Goal: Navigation & Orientation: Go to known website

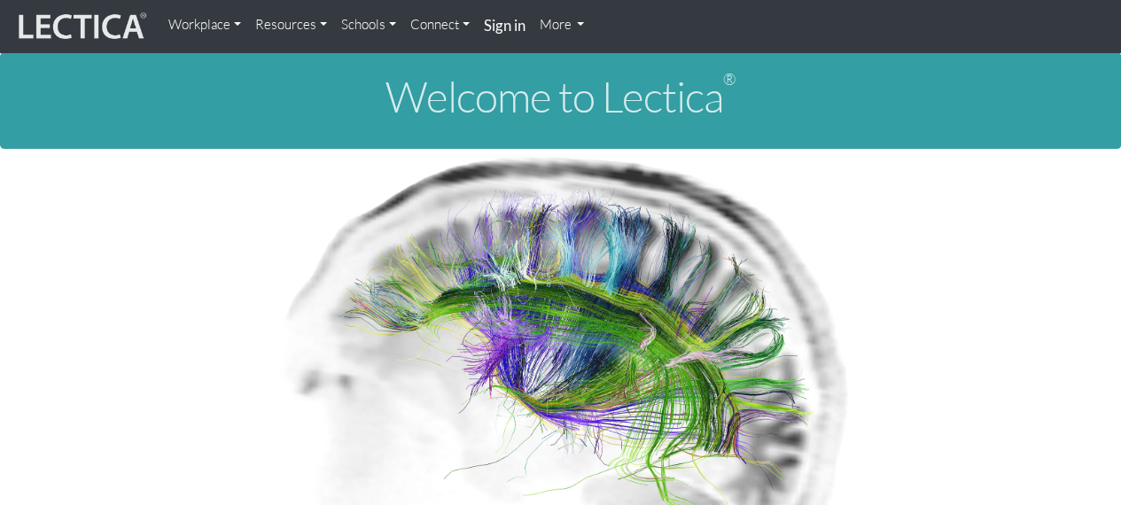
click at [558, 22] on link "More" at bounding box center [562, 24] width 59 height 35
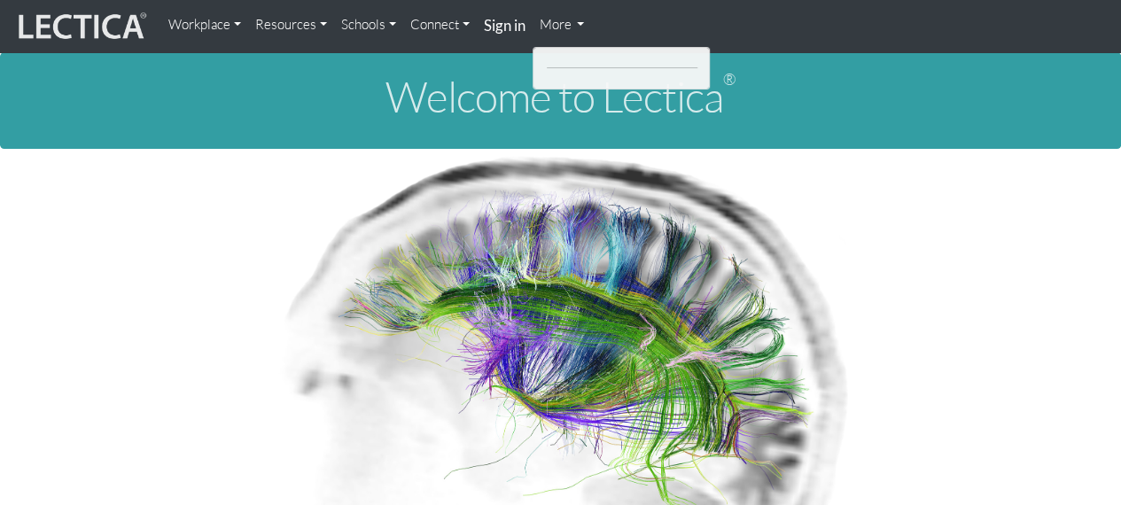
click at [583, 22] on link "More" at bounding box center [562, 24] width 59 height 35
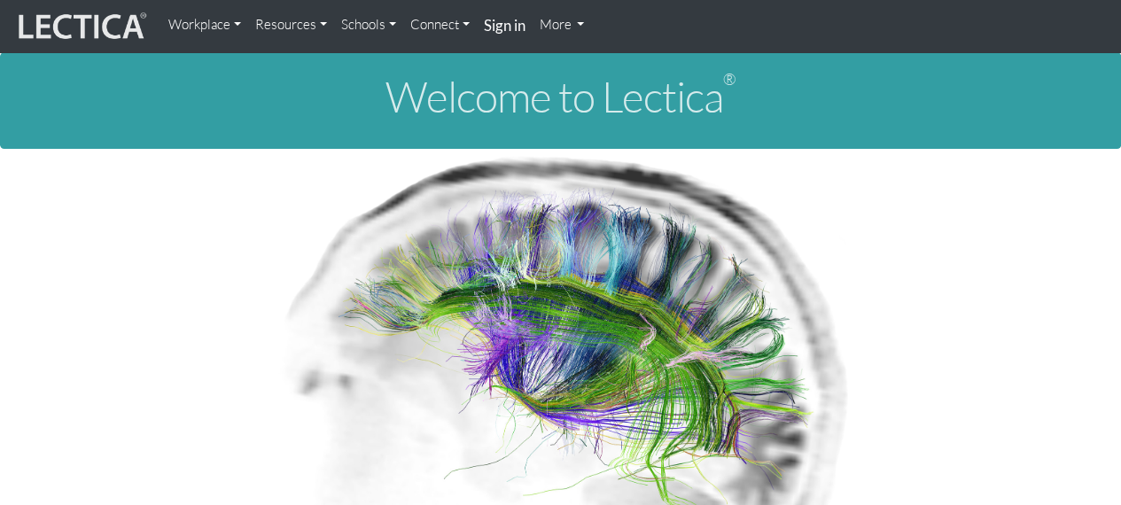
click at [563, 27] on link "More" at bounding box center [562, 24] width 59 height 35
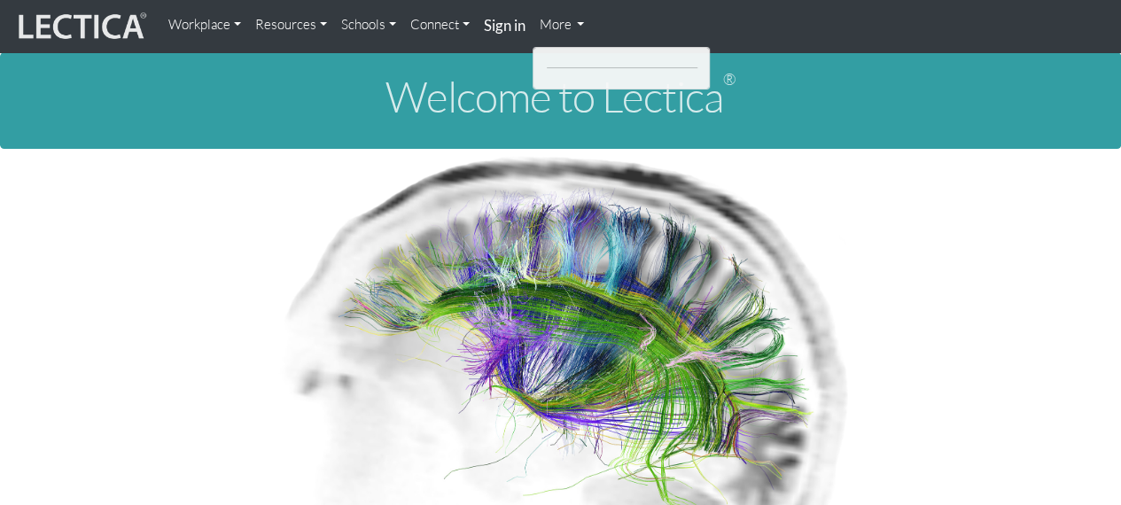
click at [561, 71] on div at bounding box center [622, 65] width 177 height 20
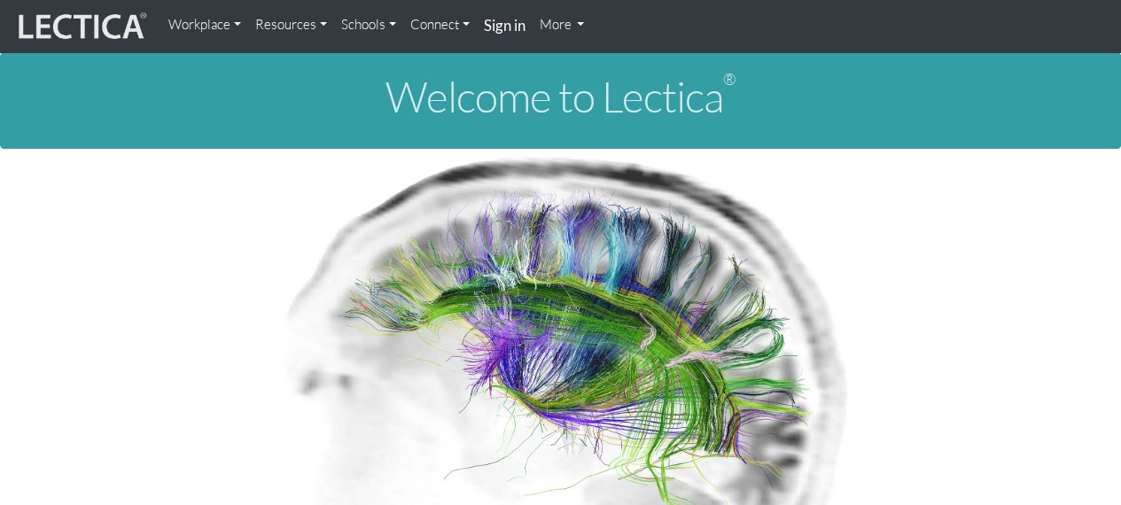
click at [207, 23] on link "Workplace" at bounding box center [204, 24] width 87 height 35
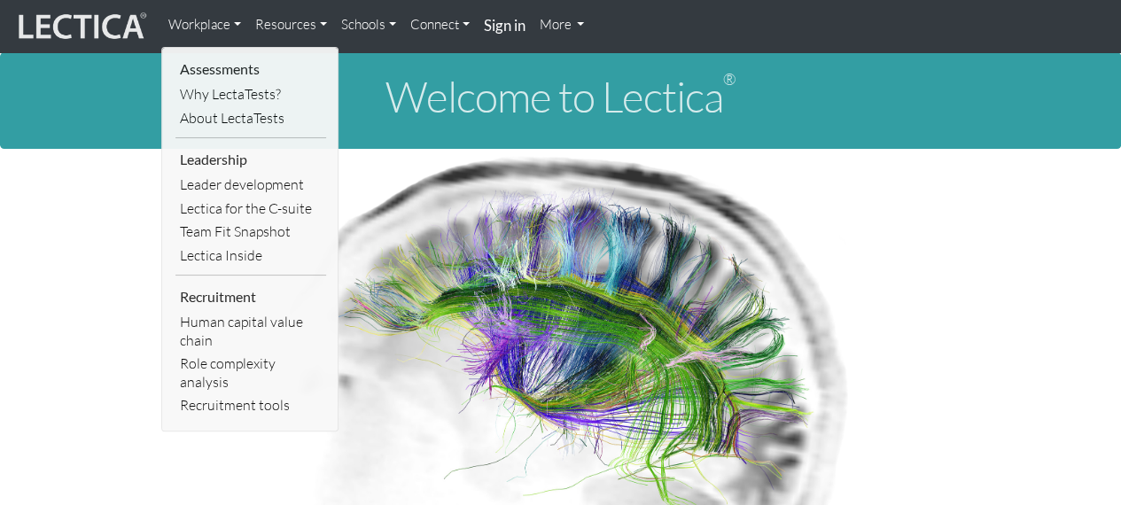
click at [279, 27] on link "Resources" at bounding box center [291, 24] width 86 height 35
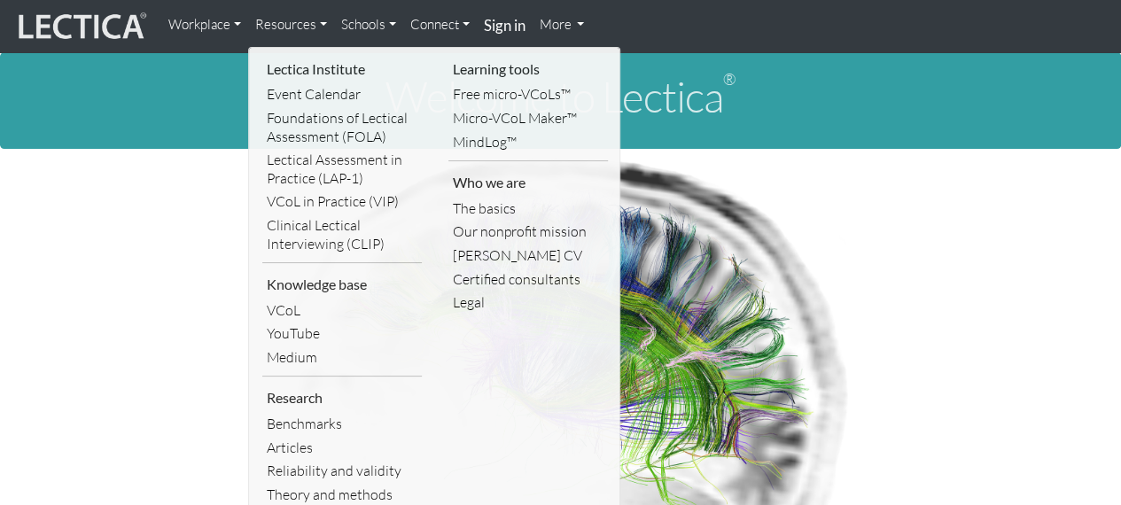
click at [357, 27] on link "Schools" at bounding box center [368, 24] width 69 height 35
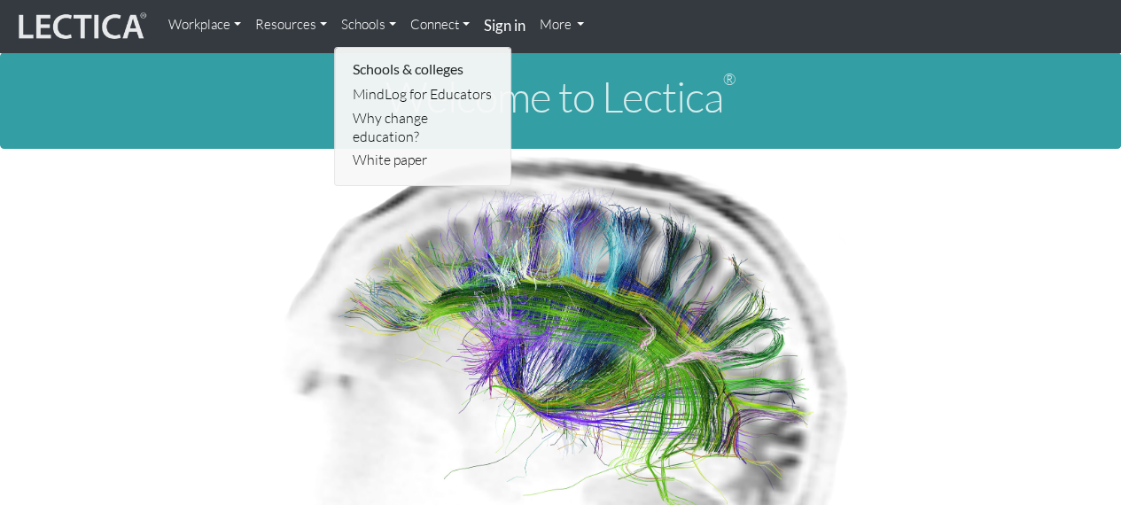
click at [432, 30] on link "Connect" at bounding box center [440, 24] width 74 height 35
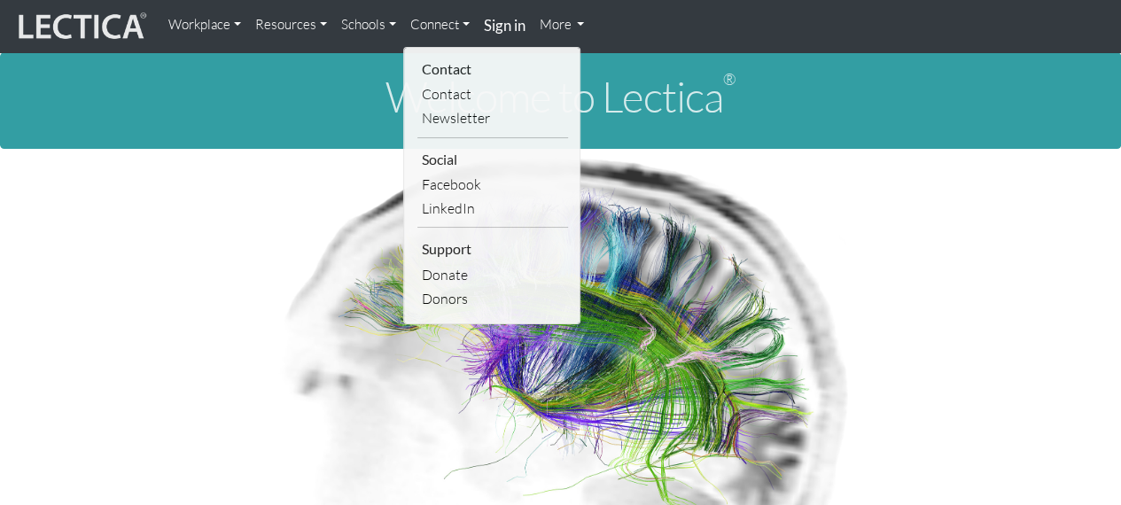
click at [432, 30] on link "Connect" at bounding box center [440, 24] width 74 height 35
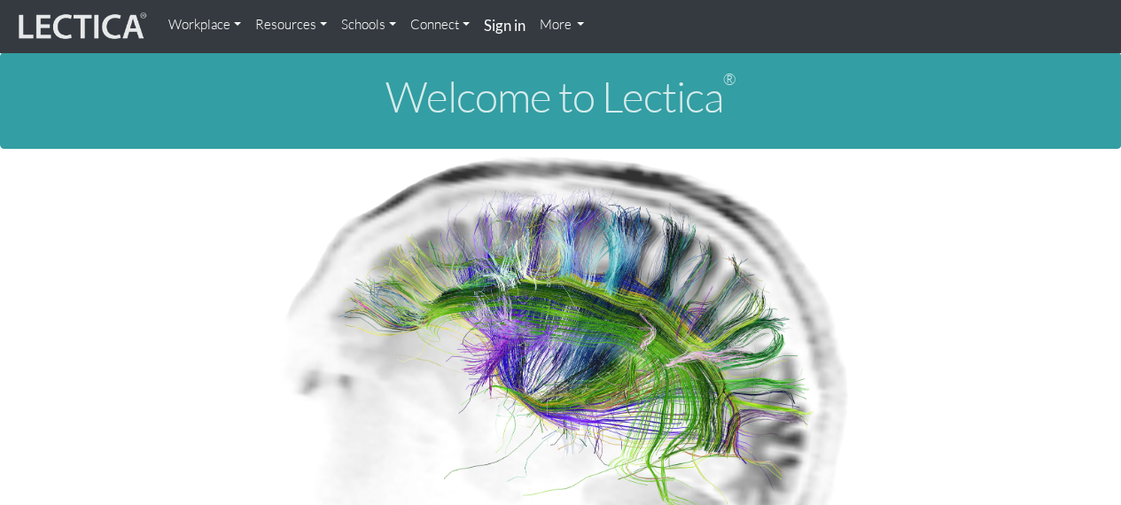
click at [432, 30] on link "Connect" at bounding box center [440, 24] width 74 height 35
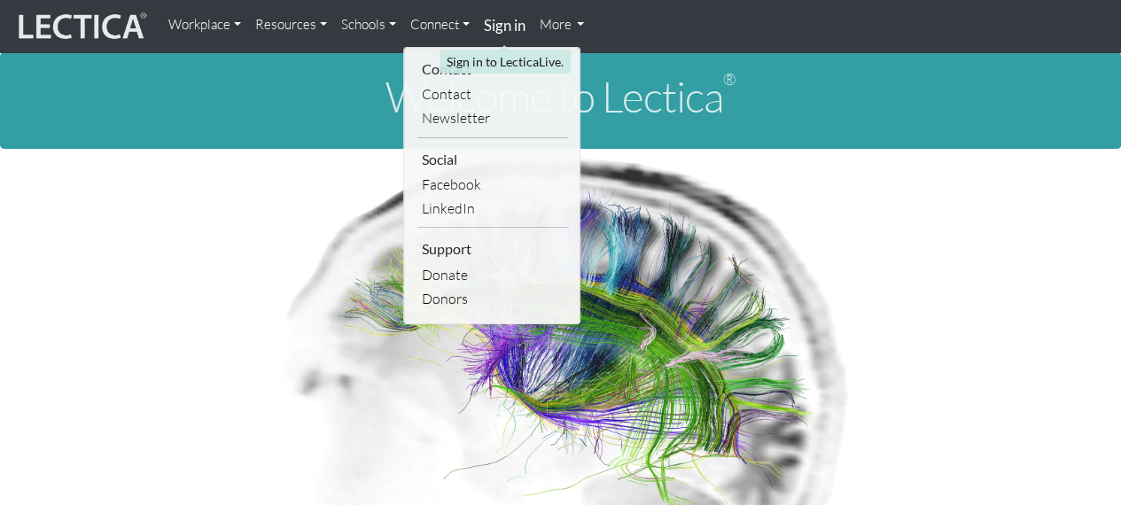
click at [493, 30] on strong "Sign in" at bounding box center [505, 25] width 42 height 19
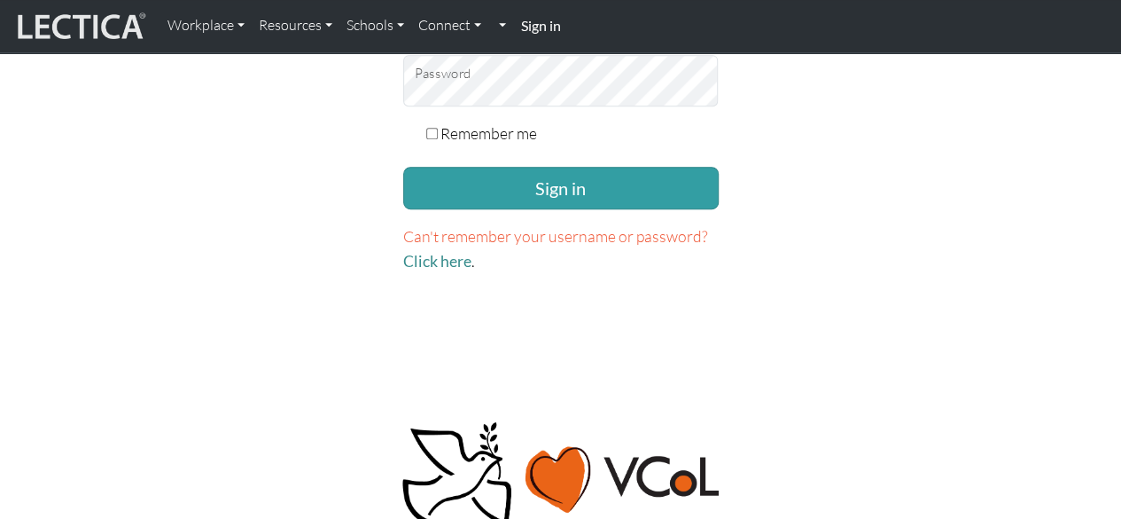
scroll to position [825, 0]
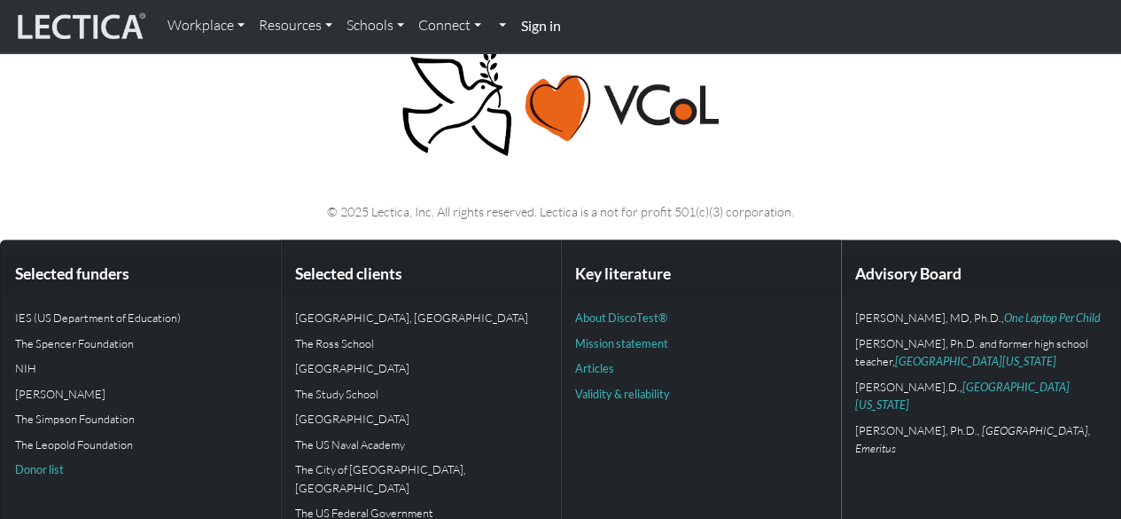
click at [860, 128] on p at bounding box center [560, 103] width 989 height 111
